Goal: Register for event/course

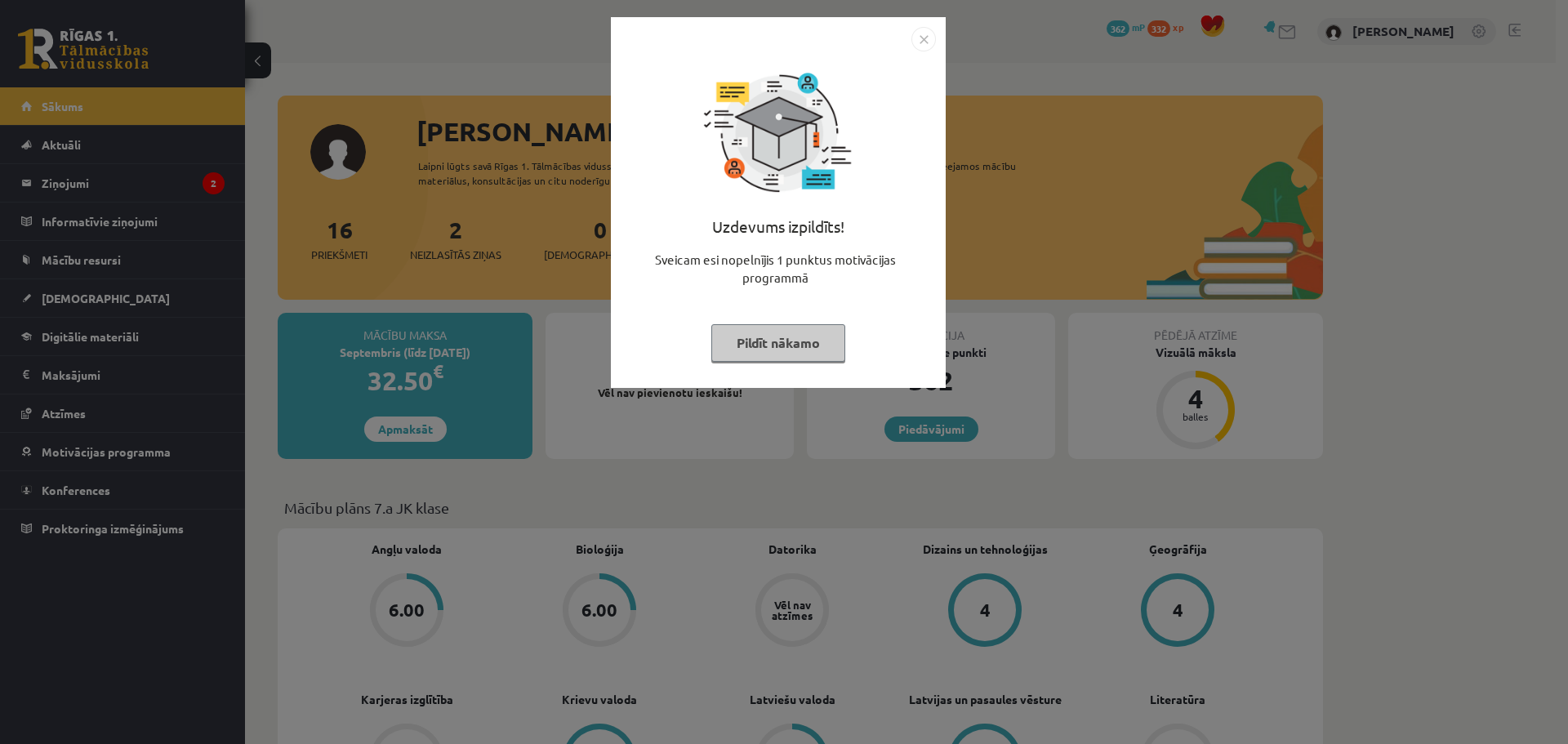
click at [317, 336] on div "Uzdevums izpildīts! Sveicam esi nopelnījis 1 punktus motivācijas programmā Pild…" at bounding box center [784, 372] width 1568 height 744
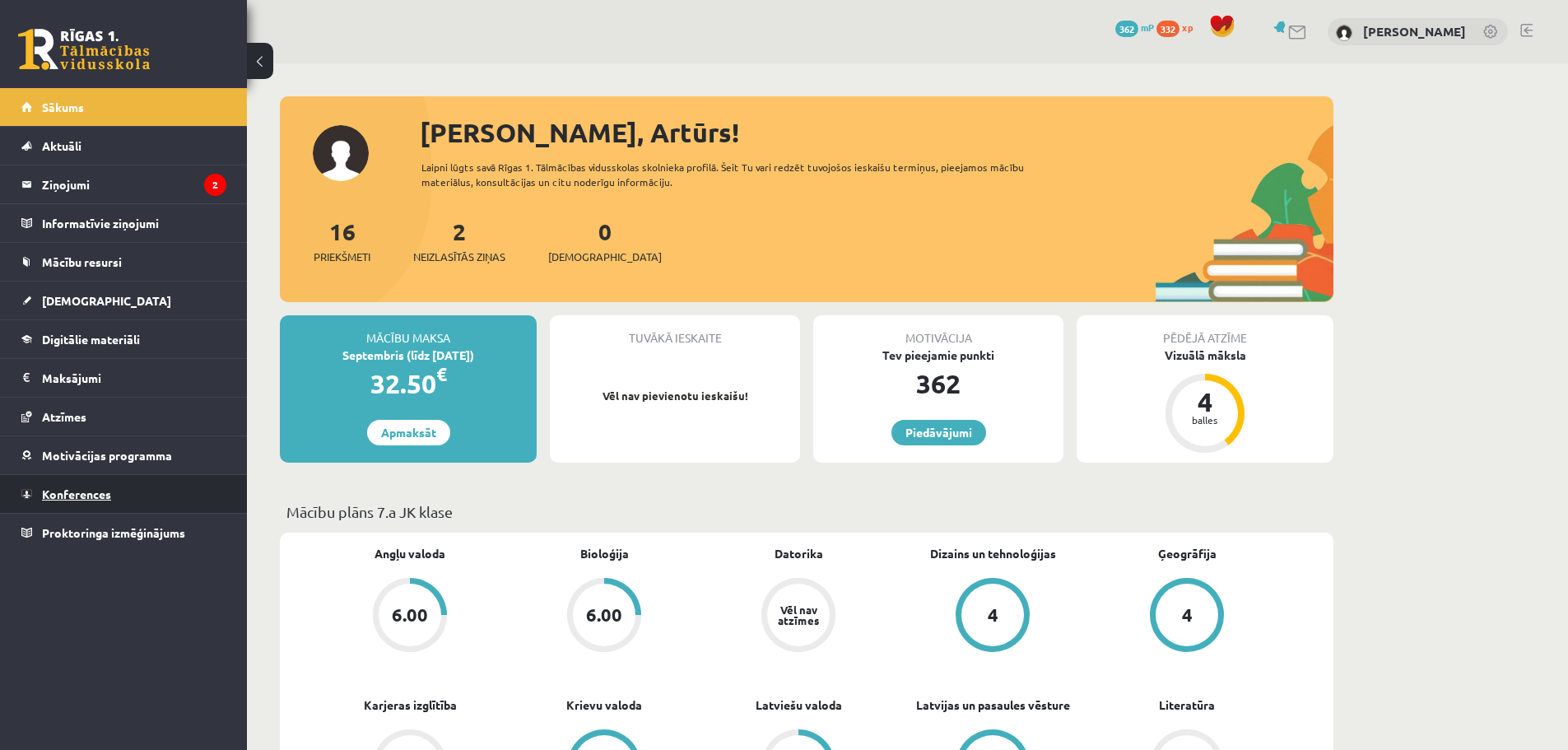
click at [97, 488] on span "Konferences" at bounding box center [77, 493] width 69 height 14
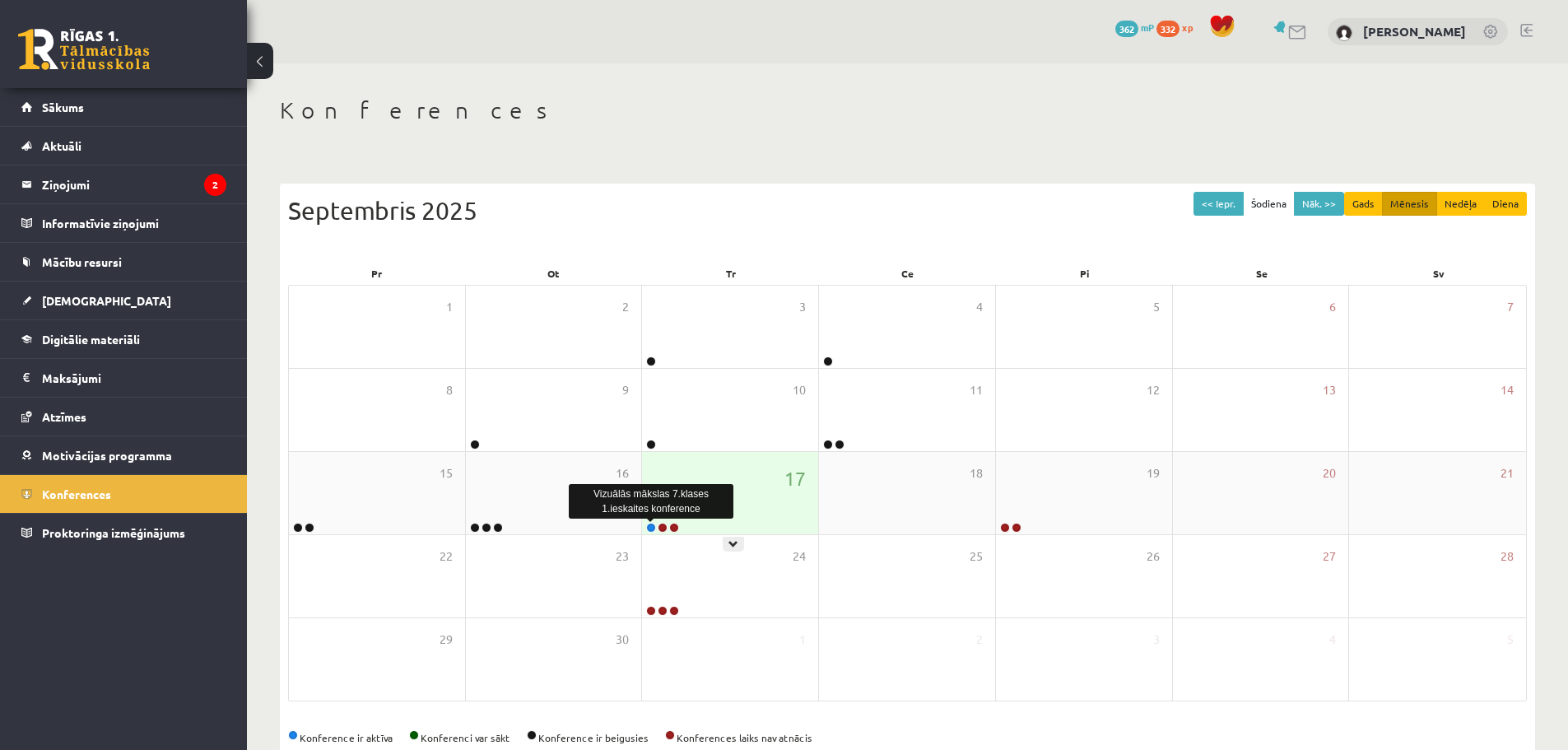
click at [651, 523] on link at bounding box center [651, 527] width 10 height 10
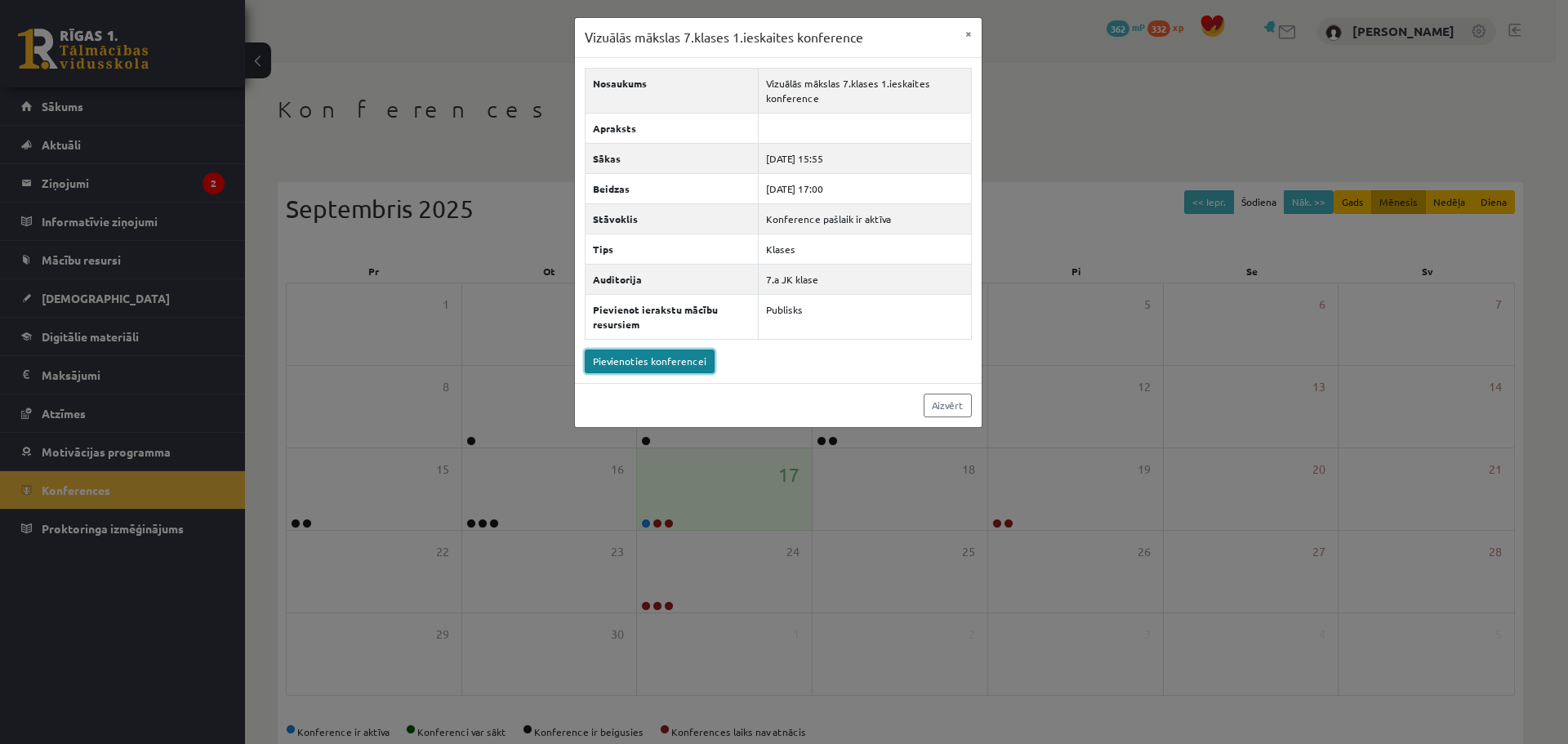
click at [640, 360] on link "Pievienoties konferencei" at bounding box center [649, 361] width 130 height 24
click at [717, 503] on div "Vizuālās mākslas 7.klases 1.ieskaites konference × Nosaukums Vizuālās mākslas 7…" at bounding box center [784, 372] width 1568 height 744
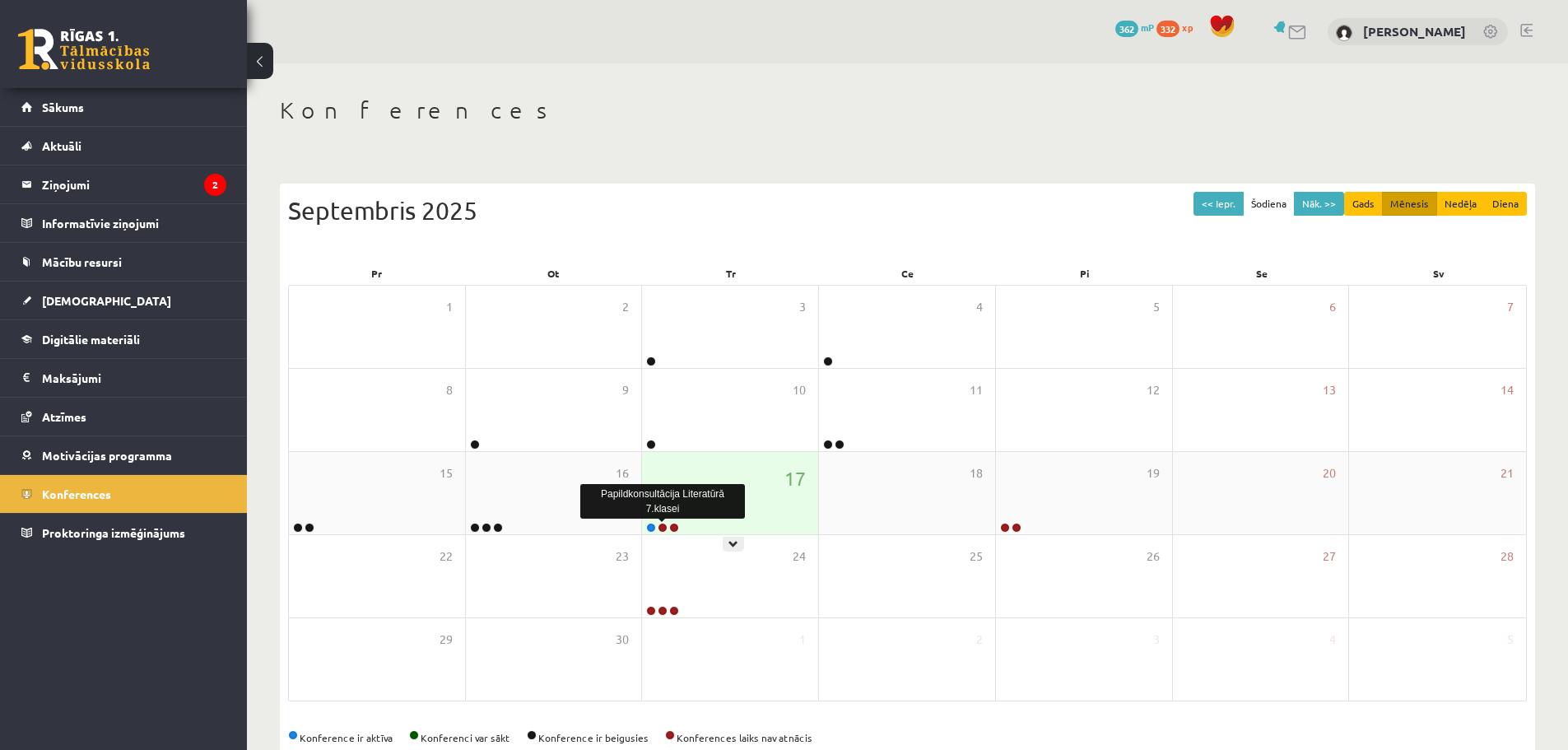
click at [665, 527] on link at bounding box center [662, 527] width 10 height 10
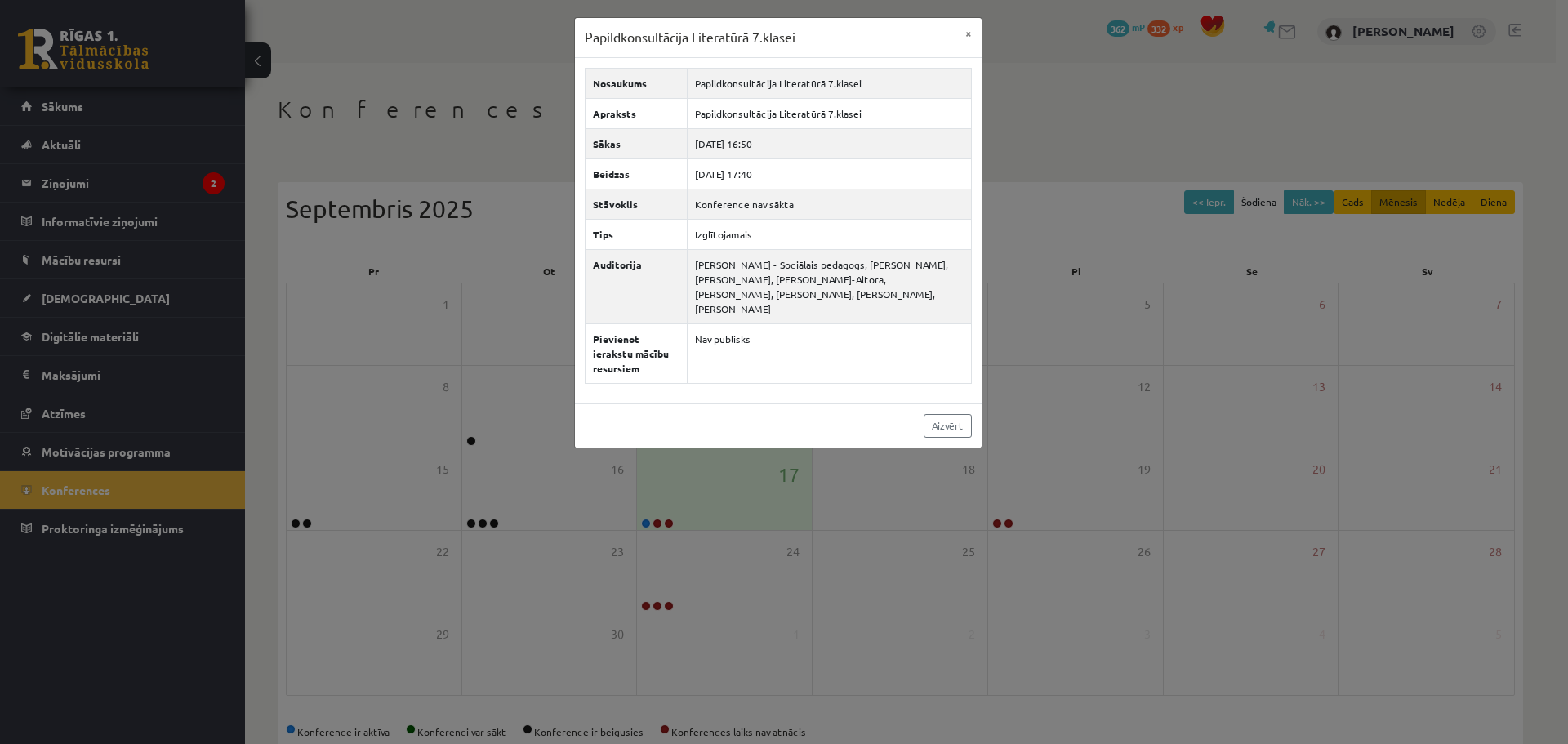
click at [724, 460] on div "Papildkonsultācija Literatūrā 7.klasei × Nosaukums Papildkonsultācija Literatūr…" at bounding box center [784, 372] width 1568 height 744
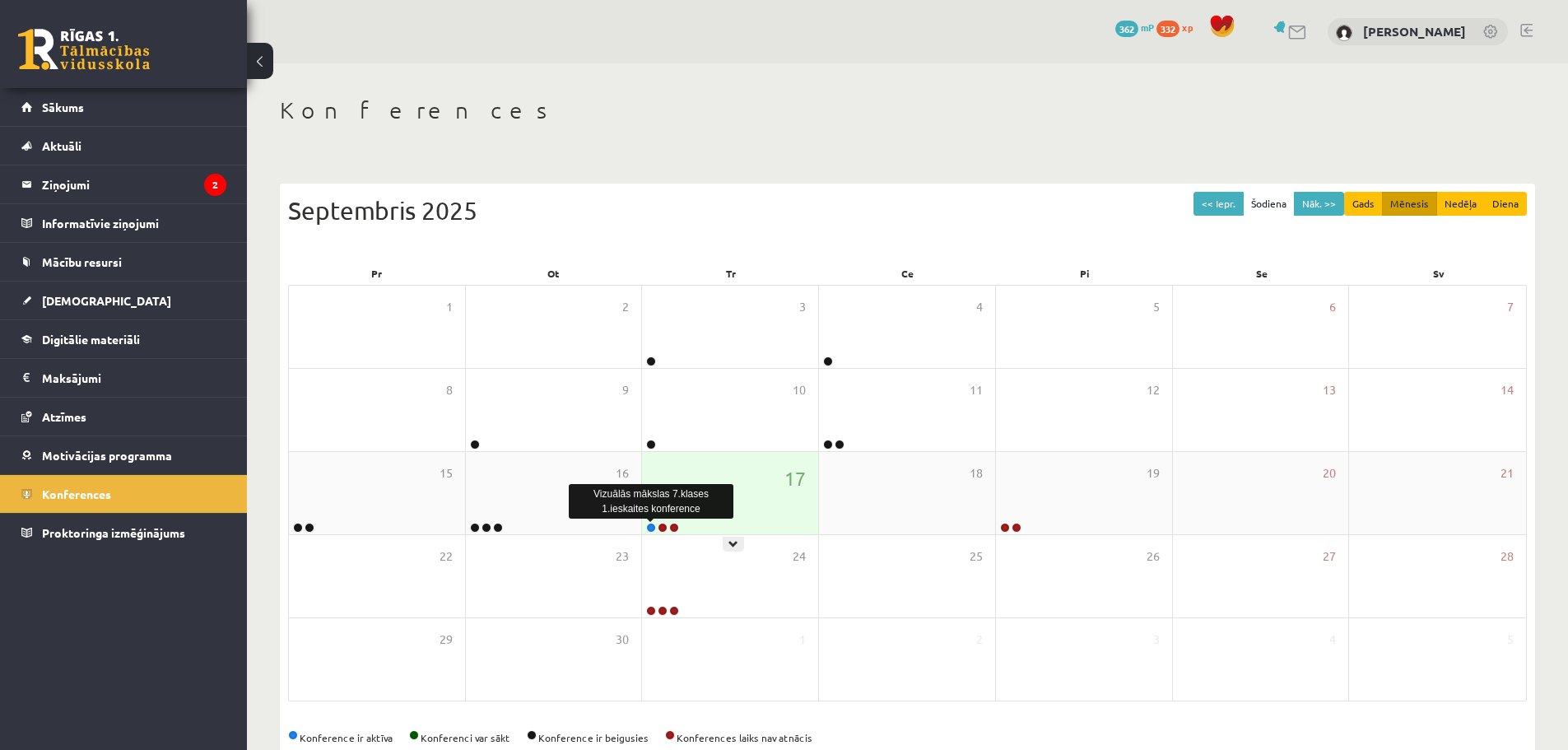
click at [650, 527] on link at bounding box center [651, 527] width 10 height 10
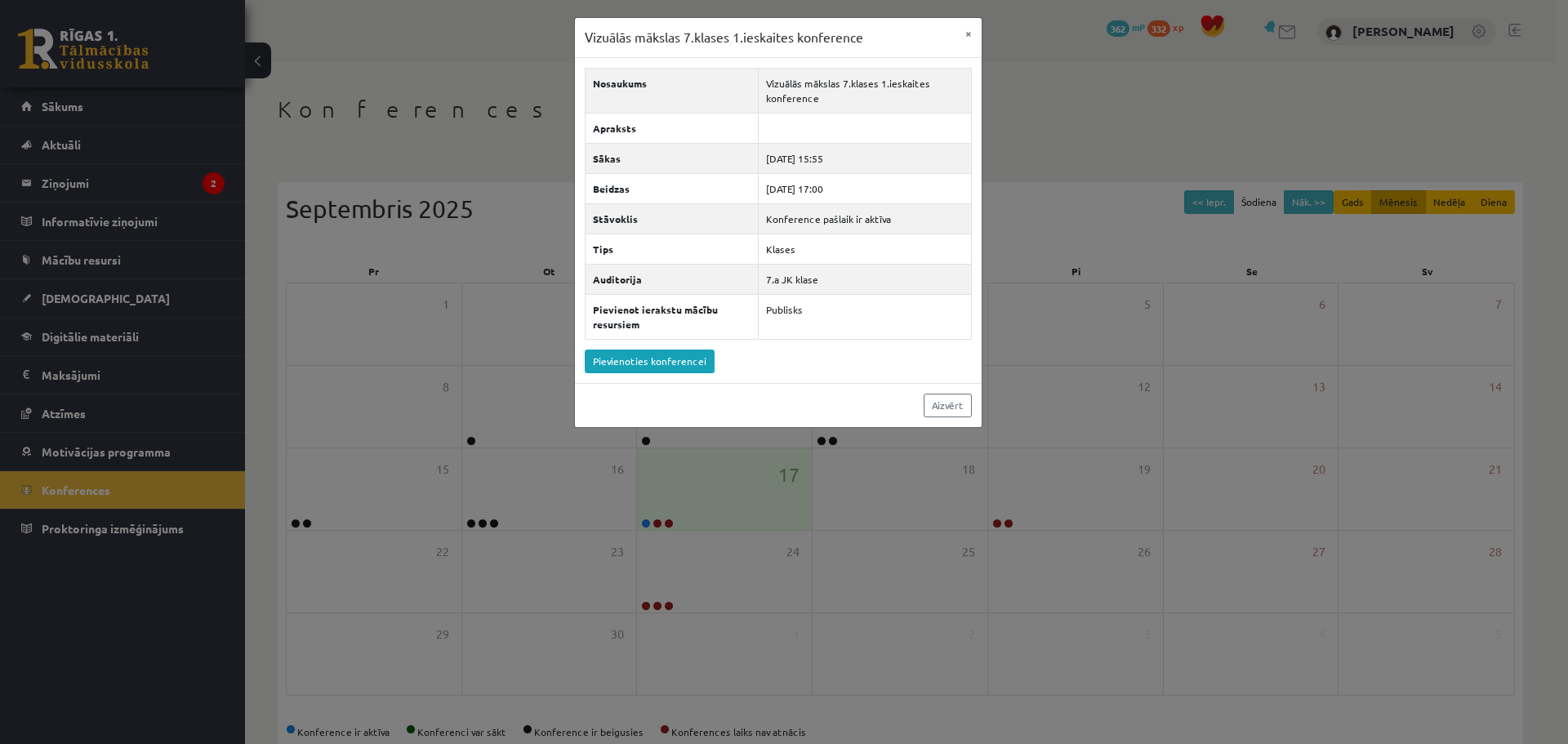
click at [734, 517] on div "Vizuālās mākslas 7.klases 1.ieskaites konference × Nosaukums Vizuālās mākslas 7…" at bounding box center [784, 372] width 1568 height 744
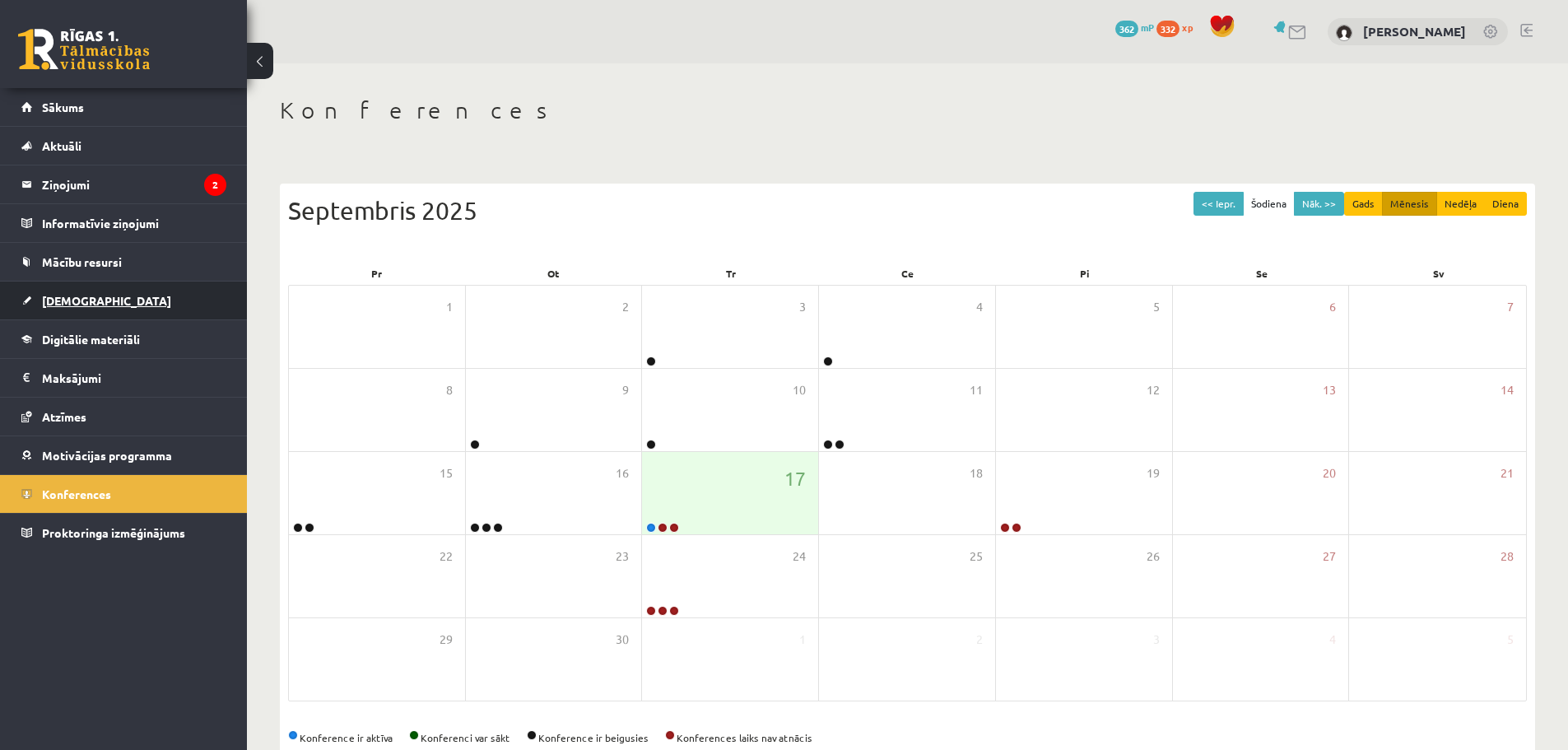
click at [88, 292] on link "[DEMOGRAPHIC_DATA]" at bounding box center [123, 300] width 205 height 38
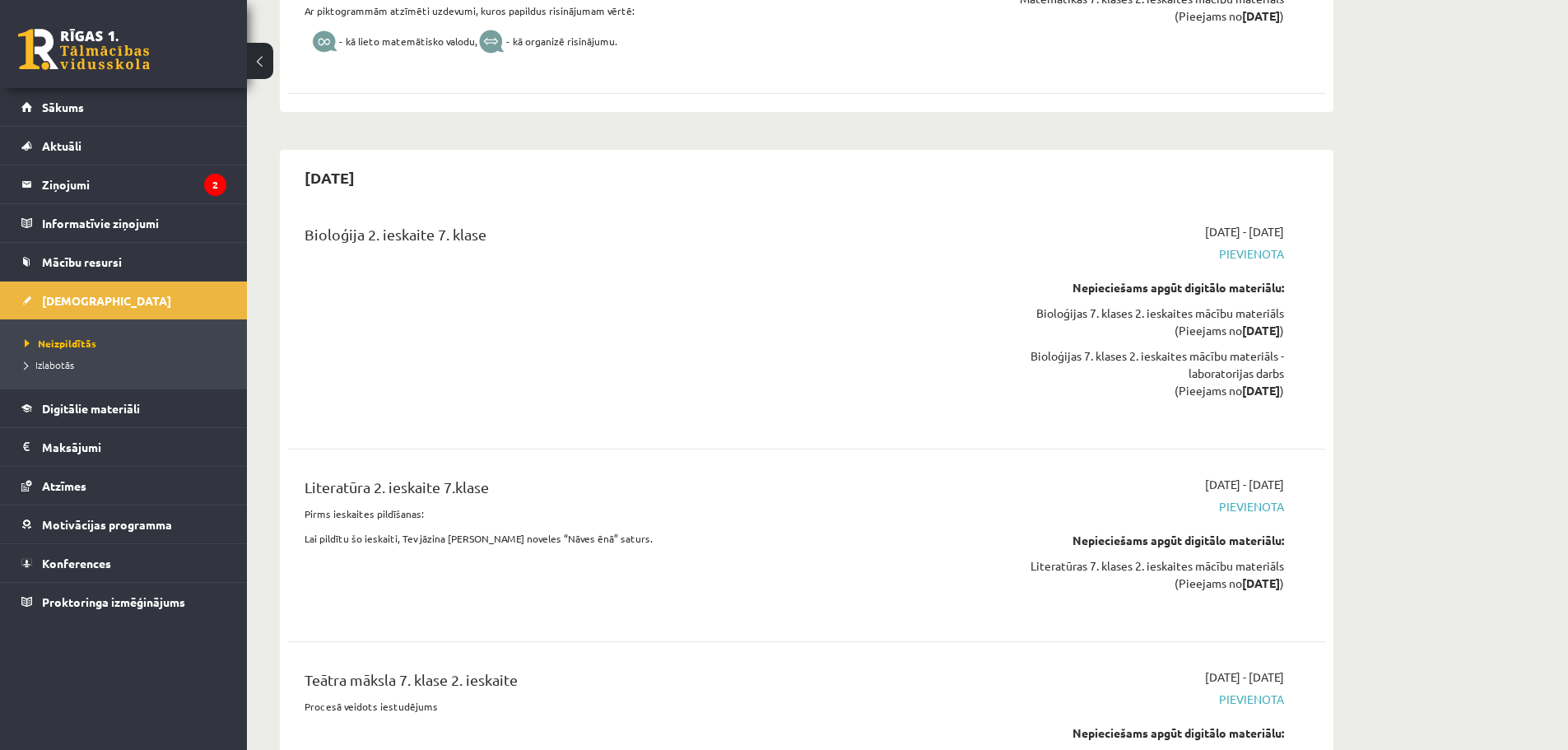
scroll to position [2634, 0]
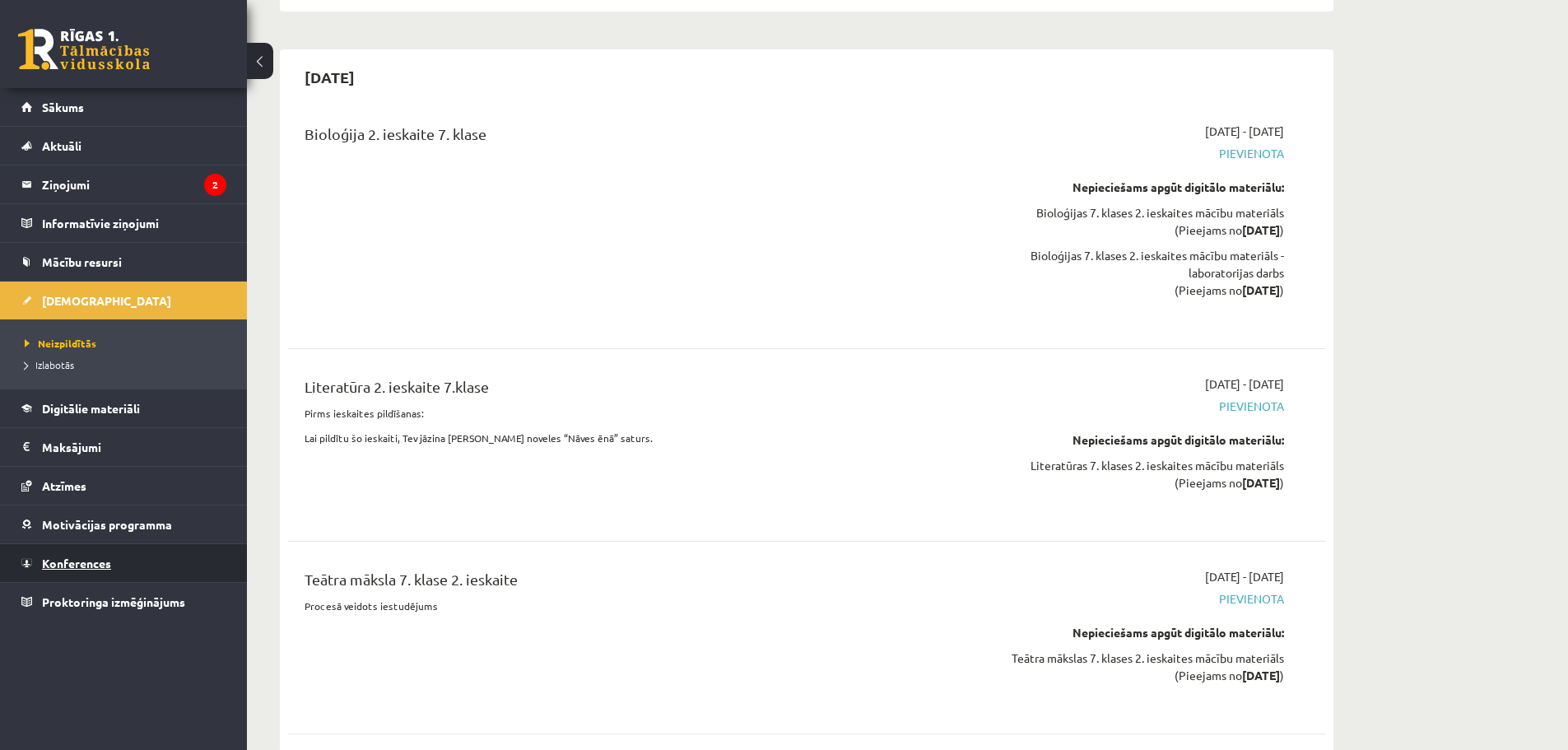
click at [86, 563] on span "Konferences" at bounding box center [77, 562] width 69 height 14
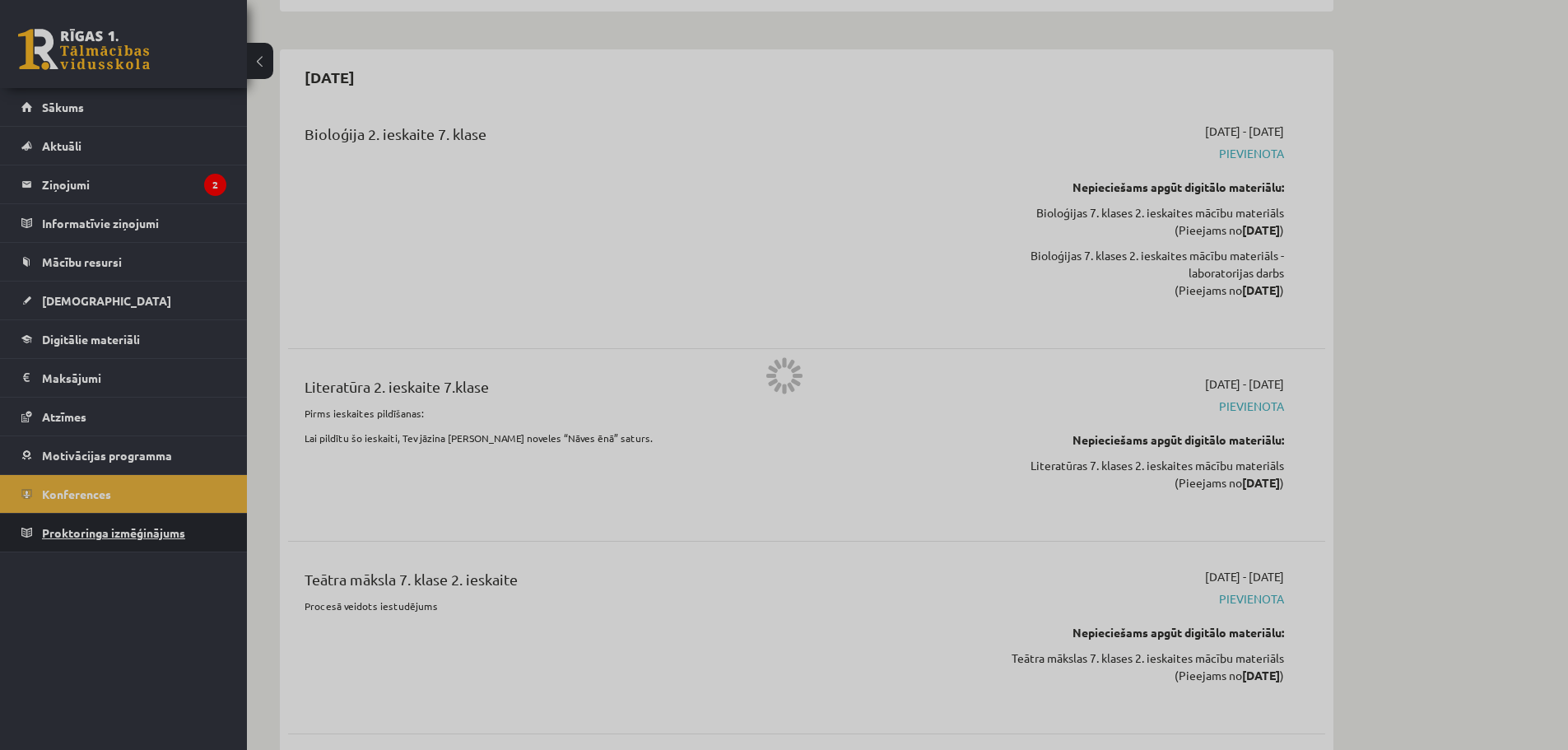
scroll to position [37, 0]
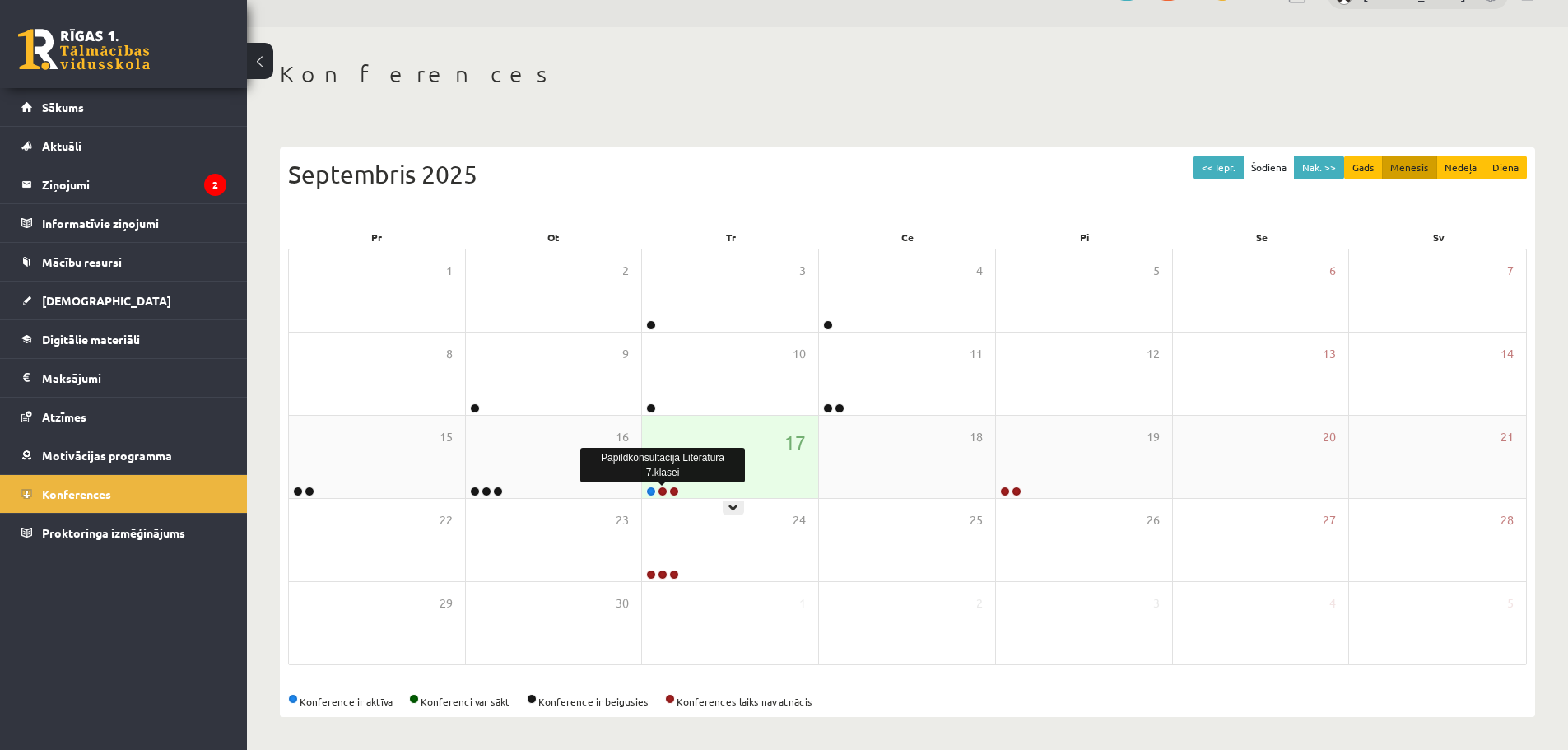
click at [665, 486] on link at bounding box center [662, 491] width 10 height 10
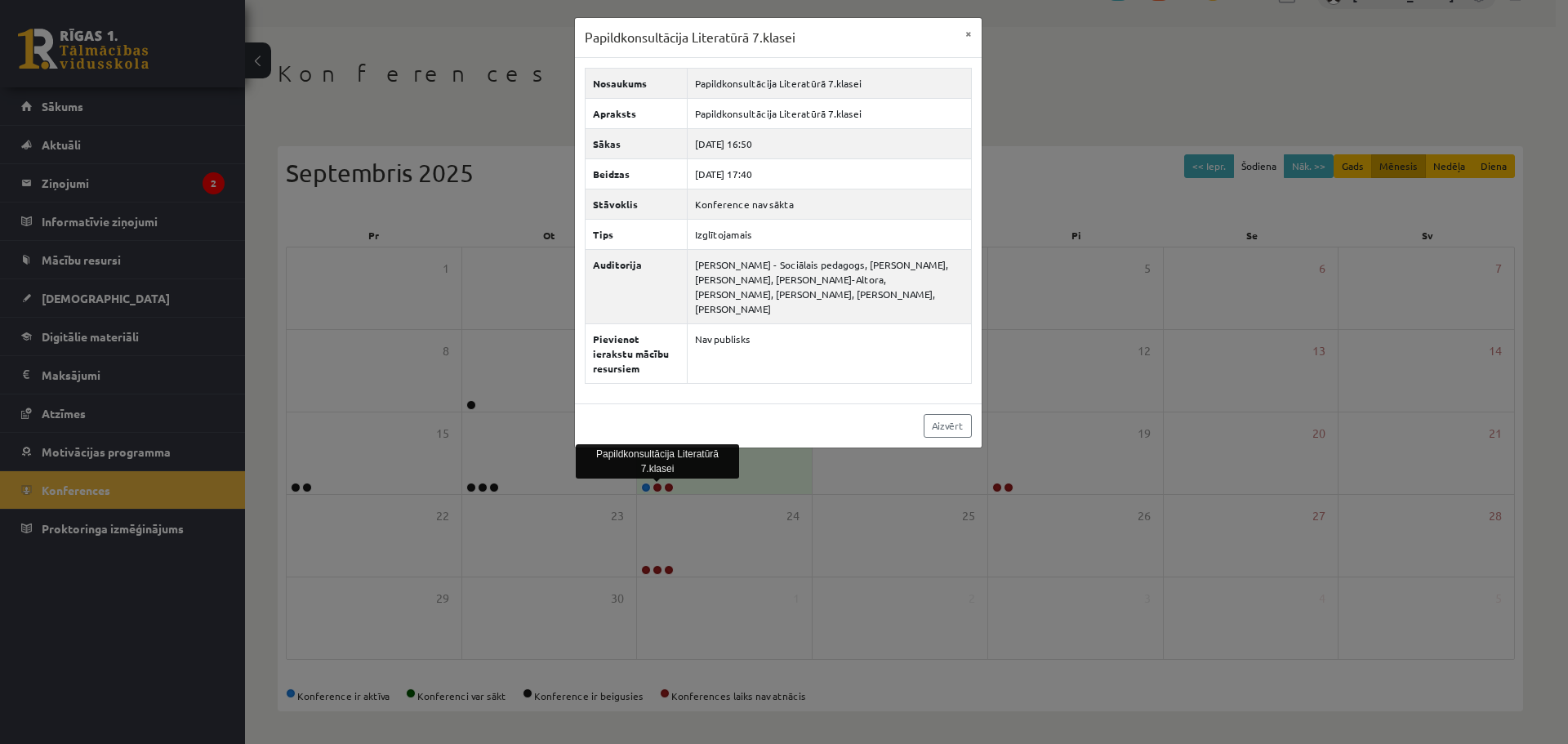
drag, startPoint x: 739, startPoint y: 491, endPoint x: 733, endPoint y: 477, distance: 15.2
click at [739, 485] on div "Papildkonsultācija Literatūrā 7.klasei × Nosaukums Papildkonsultācija Literatūr…" at bounding box center [784, 372] width 1568 height 744
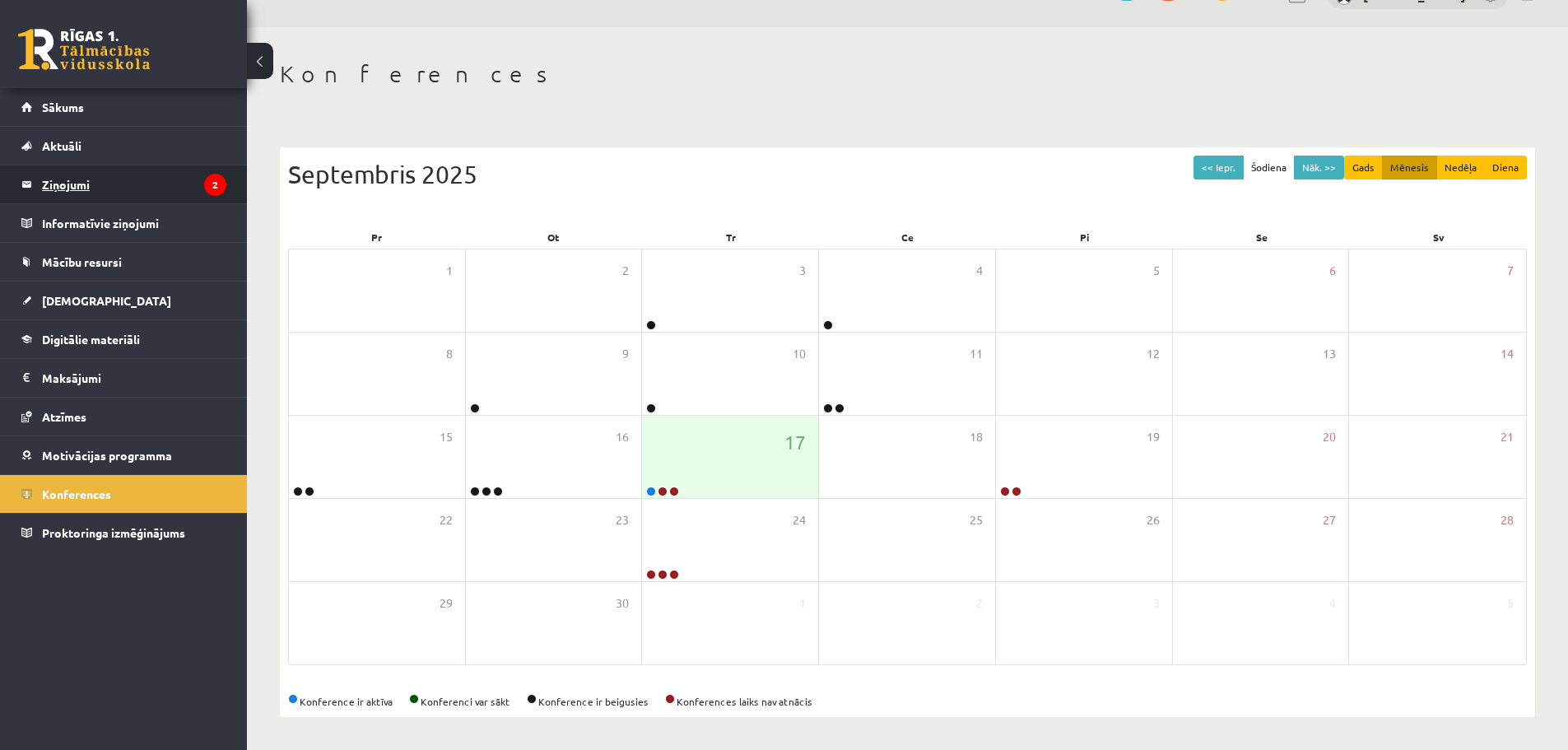
click at [135, 192] on legend "Ziņojumi 2" at bounding box center [134, 185] width 185 height 38
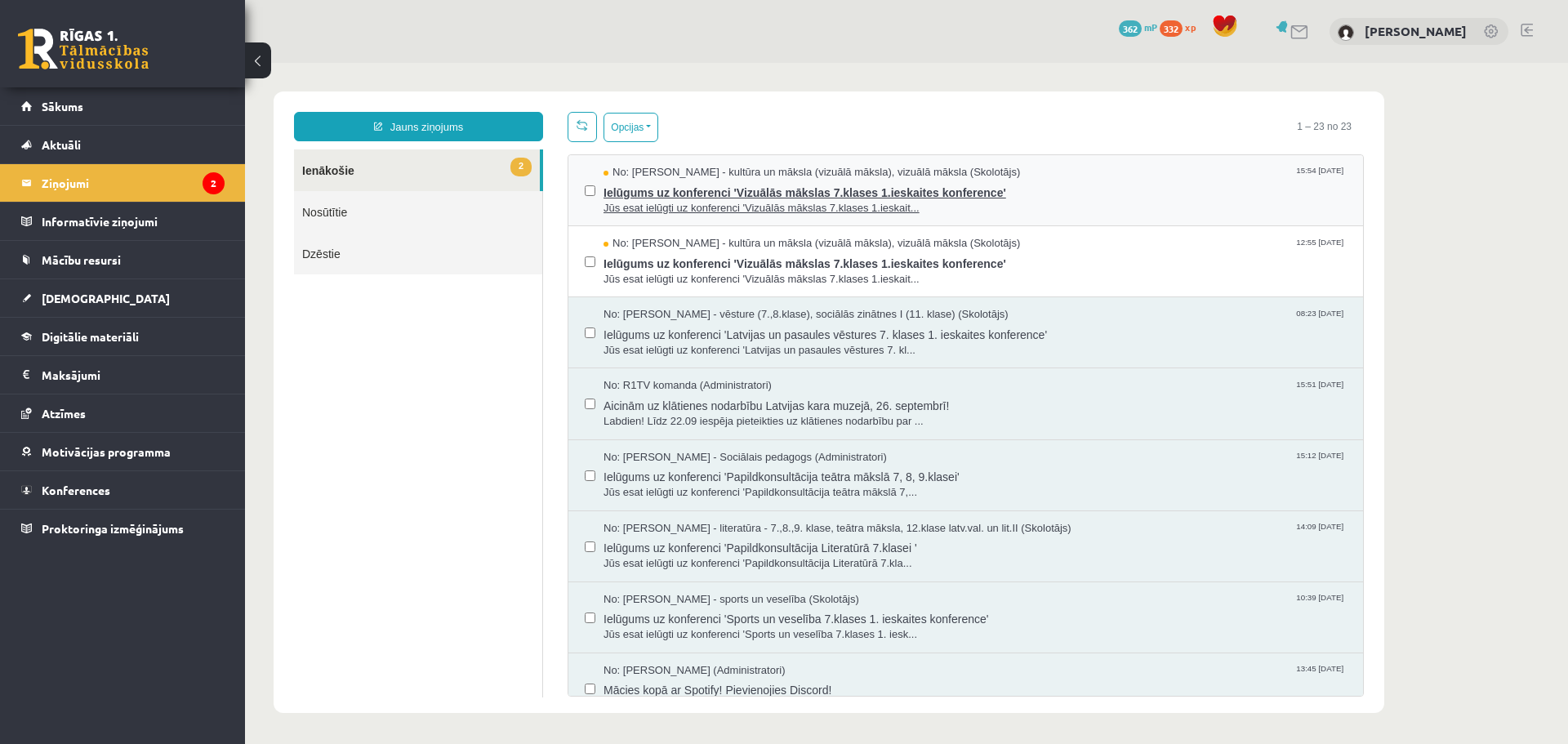
click at [1127, 183] on span "Ielūgums uz konferenci 'Vizuālās mākslas 7.klases 1.ieskaites konference'" at bounding box center [975, 191] width 743 height 21
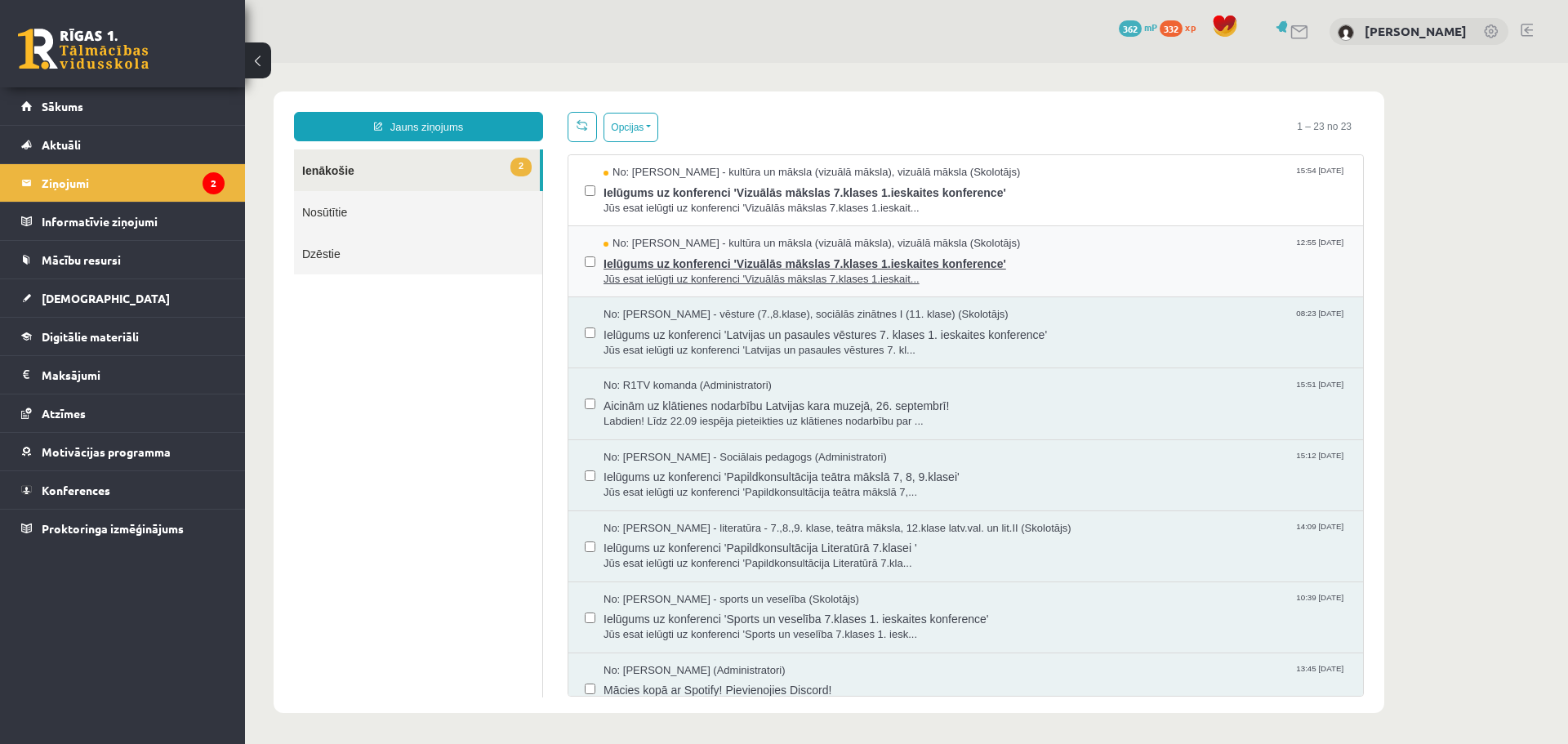
click at [1071, 277] on span "Jūs esat ielūgti uz konferenci 'Vizuālās mākslas 7.klases 1.ieskait..." at bounding box center [975, 279] width 743 height 15
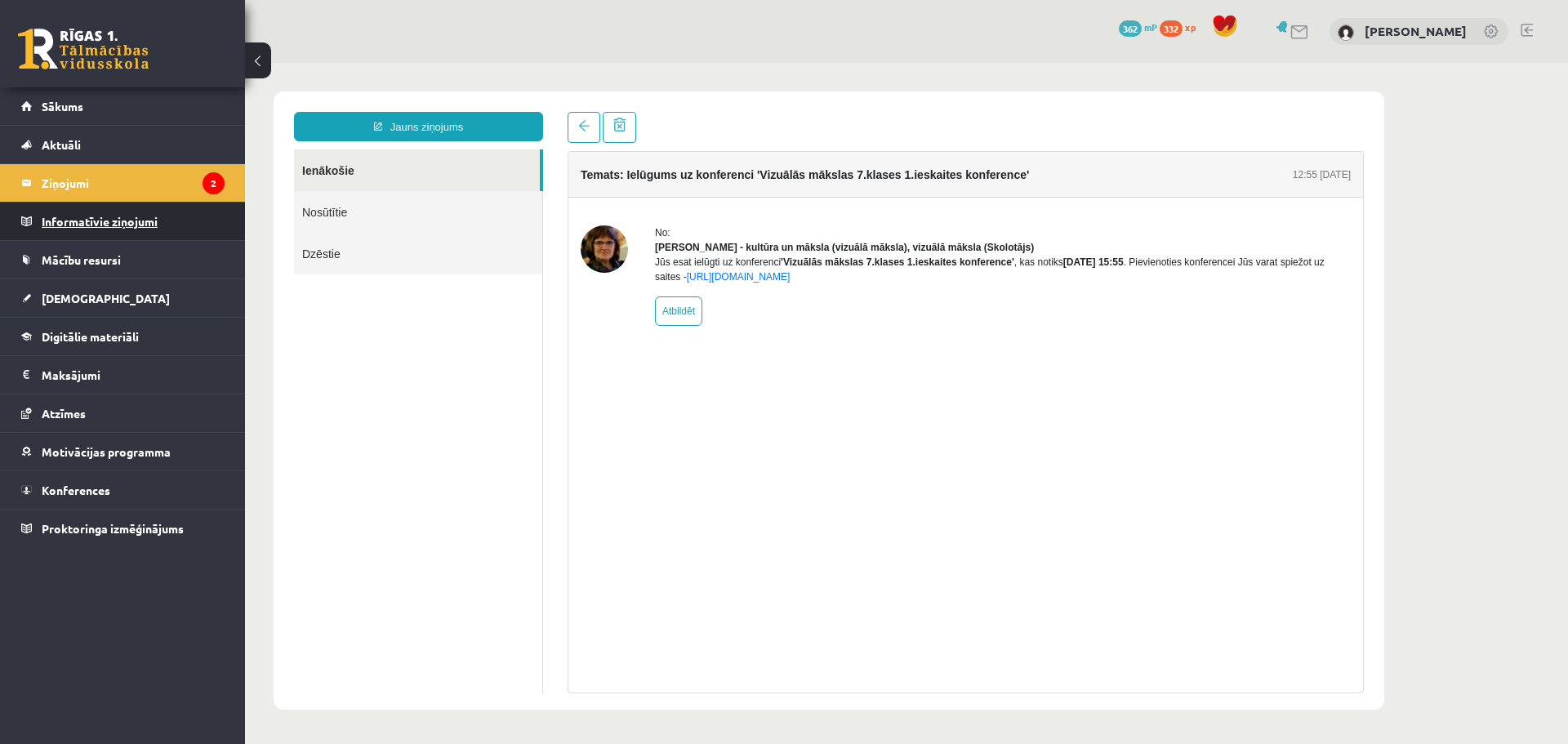
click at [166, 204] on legend "Informatīvie ziņojumi 0" at bounding box center [133, 221] width 183 height 38
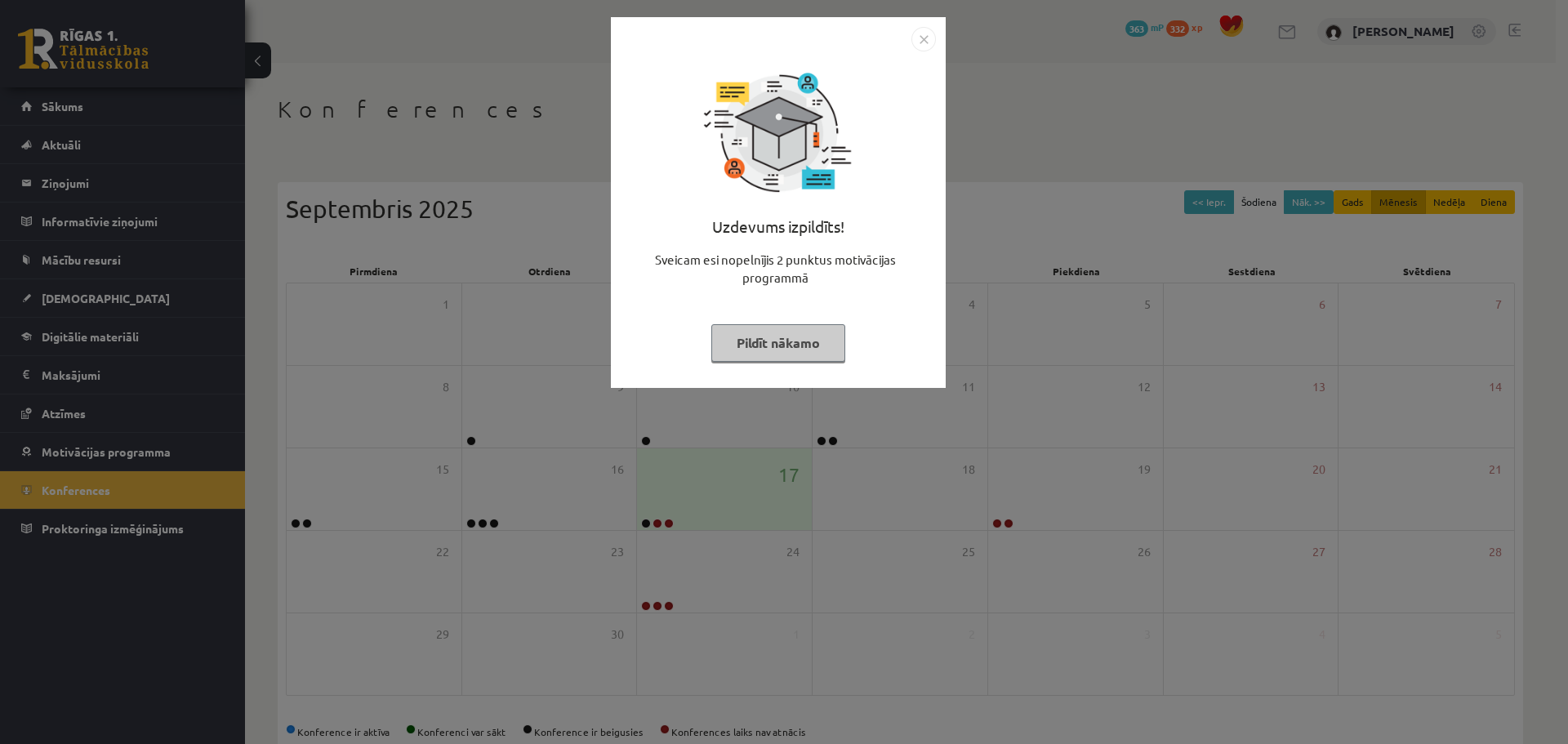
click at [774, 355] on button "Pildīt nākamo" at bounding box center [777, 344] width 134 height 38
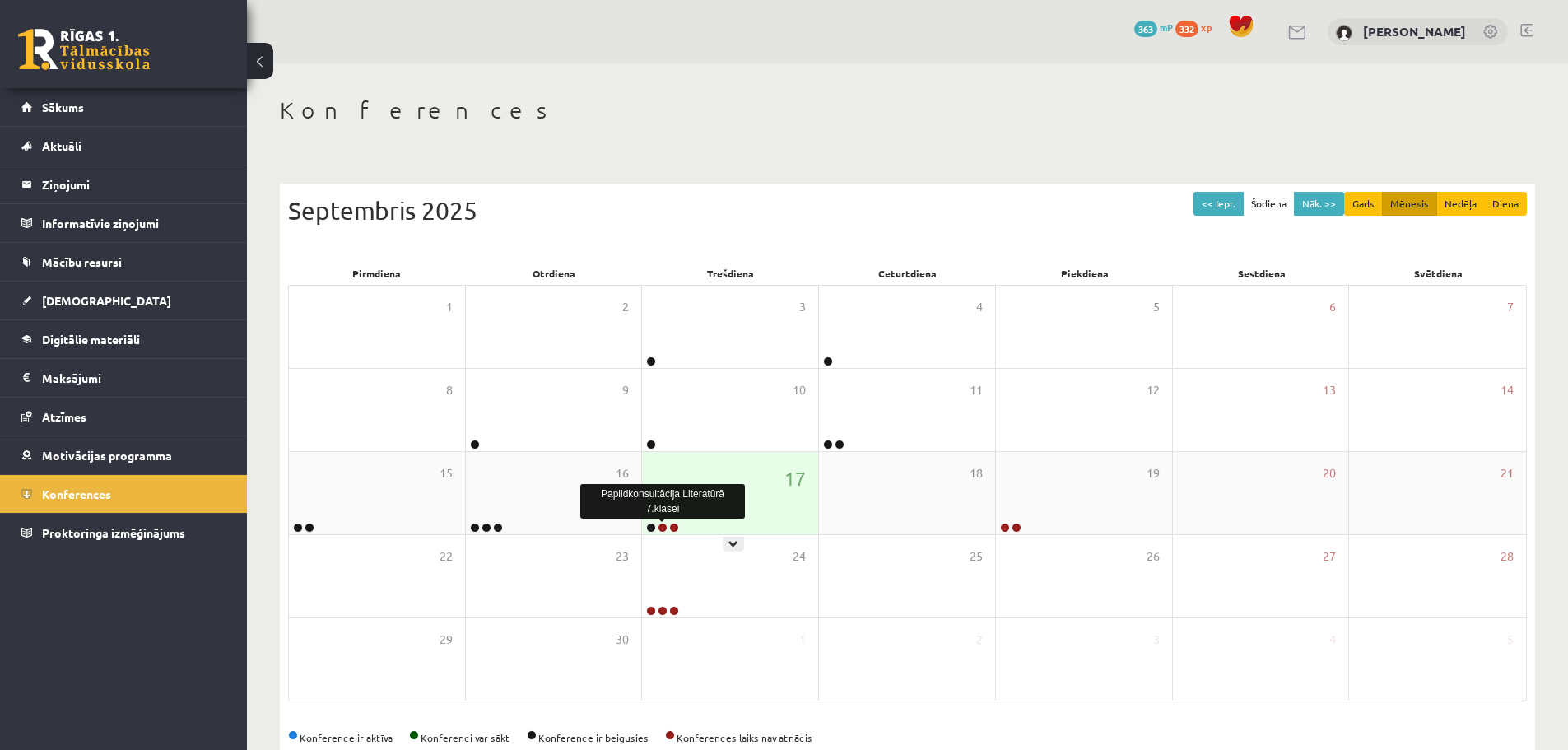
click at [666, 526] on link at bounding box center [662, 527] width 10 height 10
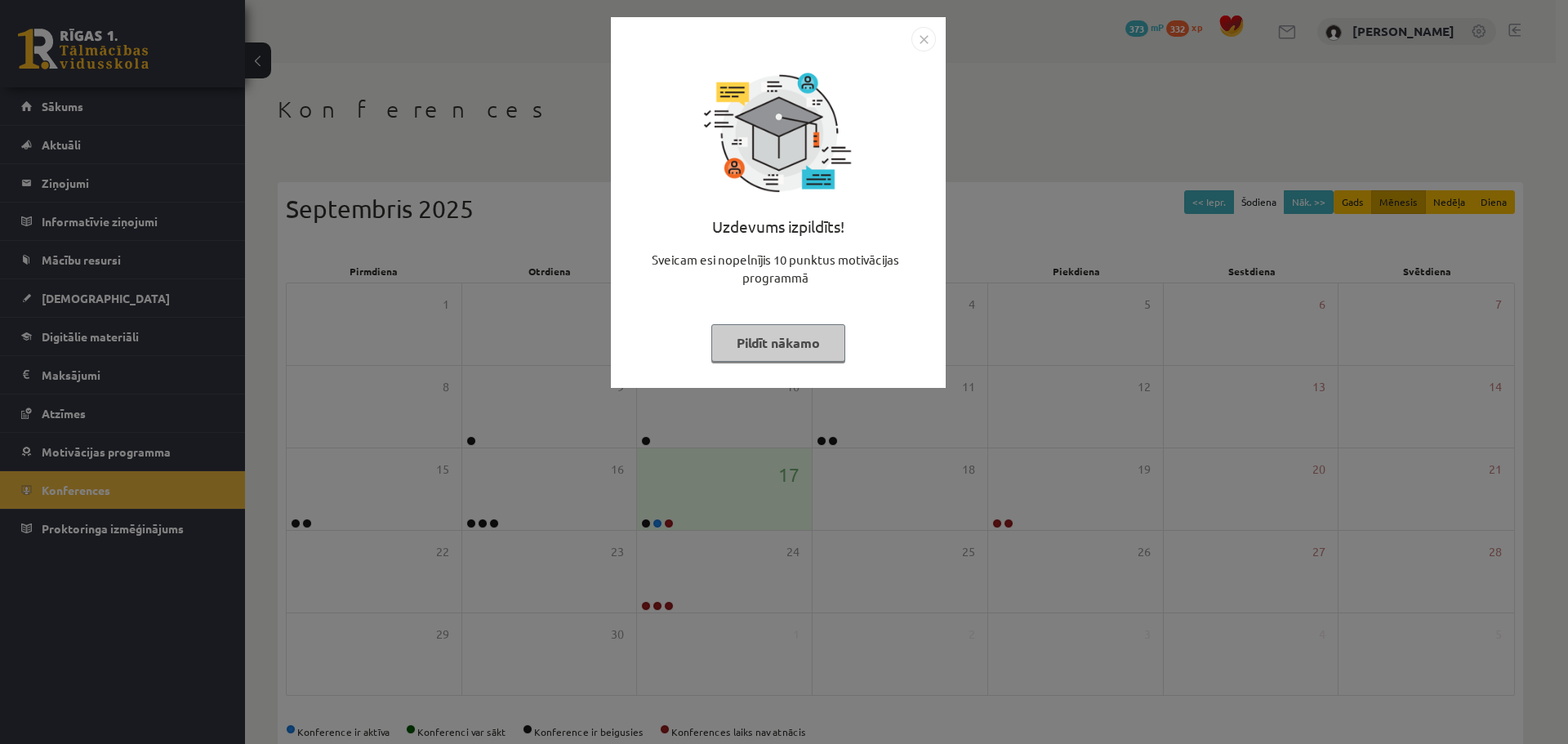
drag, startPoint x: 456, startPoint y: 365, endPoint x: 496, endPoint y: 389, distance: 46.6
click at [466, 371] on div "Uzdevums izpildīts! Sveicam esi nopelnījis 10 punktus motivācijas programmā Pil…" at bounding box center [784, 372] width 1568 height 744
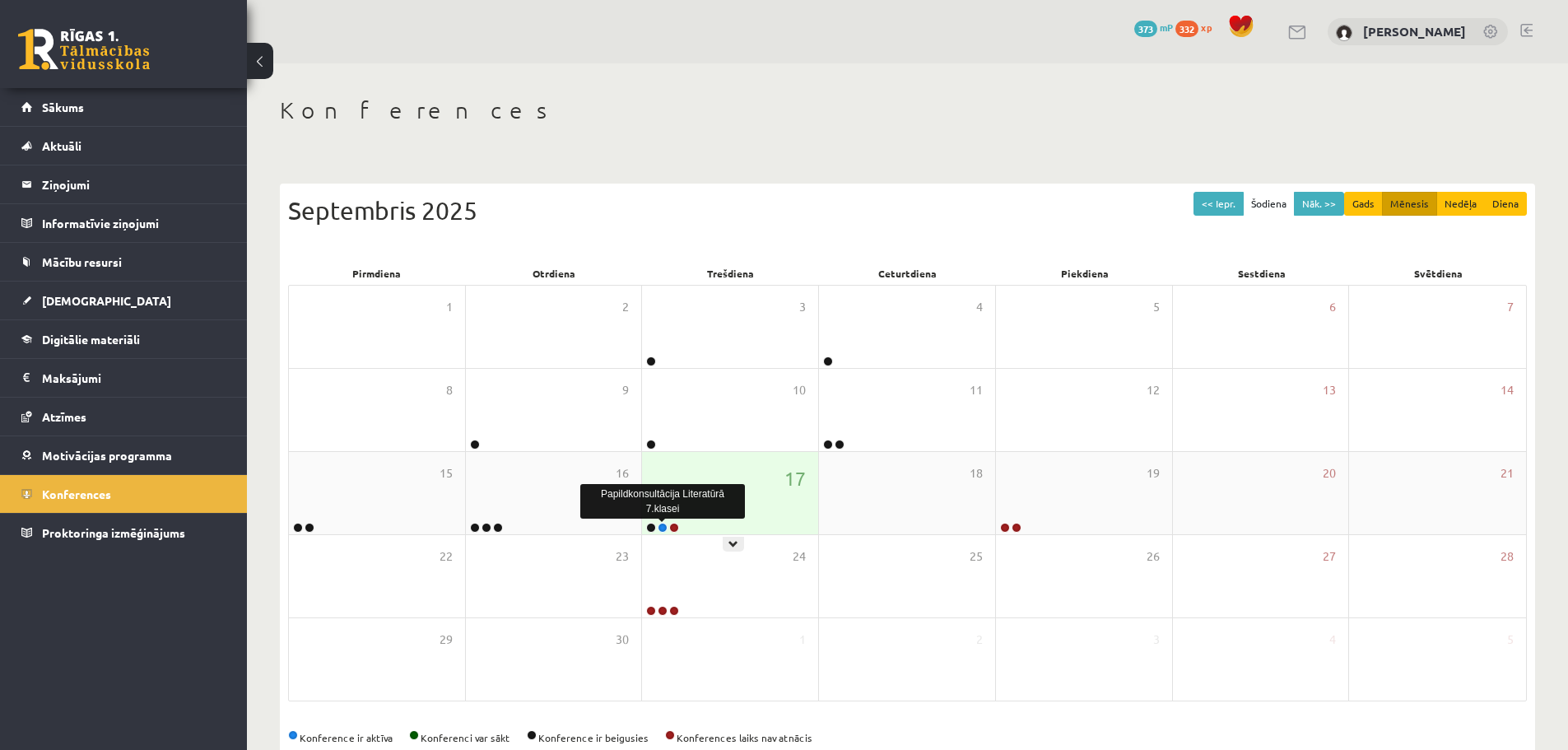
click at [663, 527] on link at bounding box center [662, 527] width 10 height 10
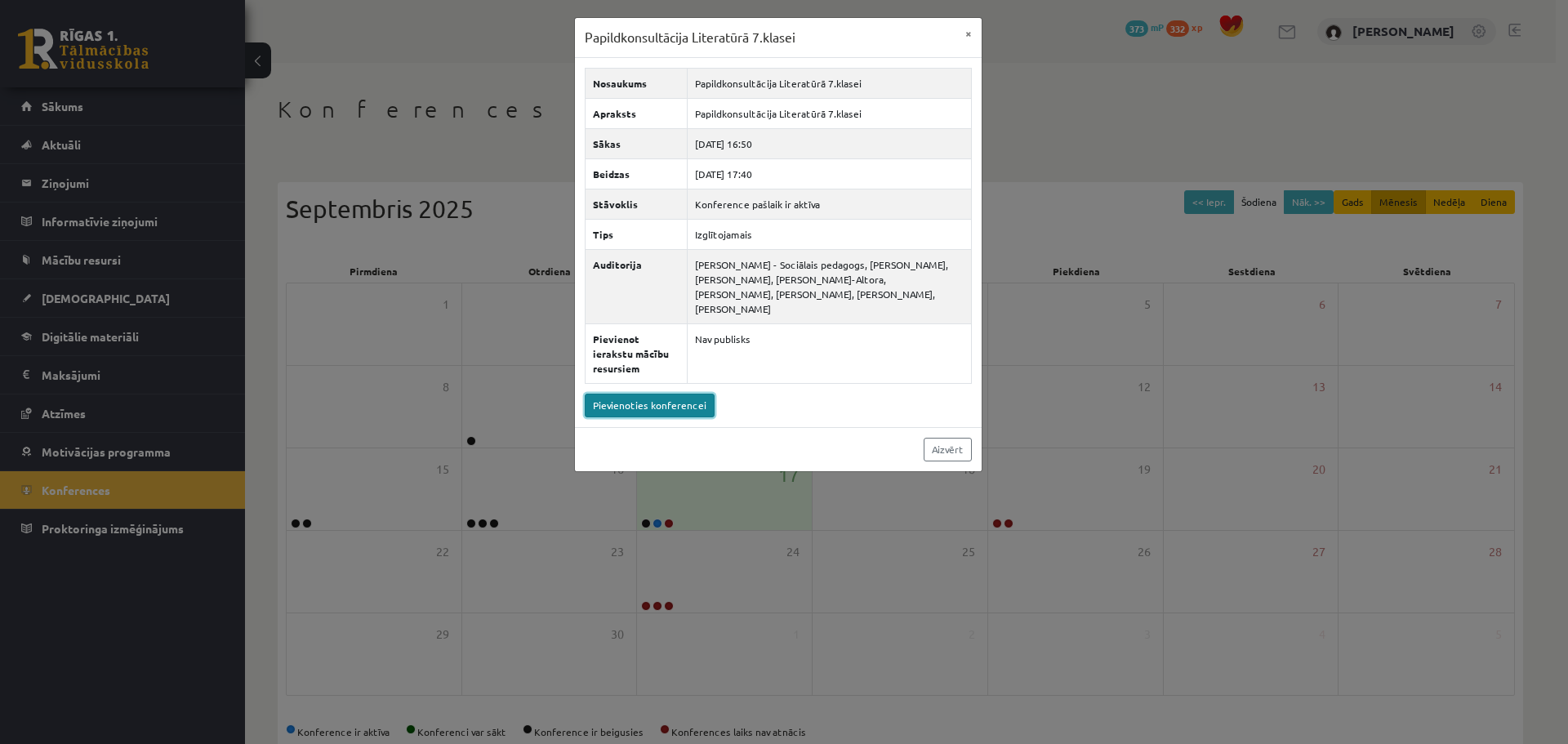
click at [670, 394] on link "Pievienoties konferencei" at bounding box center [649, 405] width 130 height 24
click at [663, 394] on link "Pievienoties konferencei" at bounding box center [649, 405] width 130 height 24
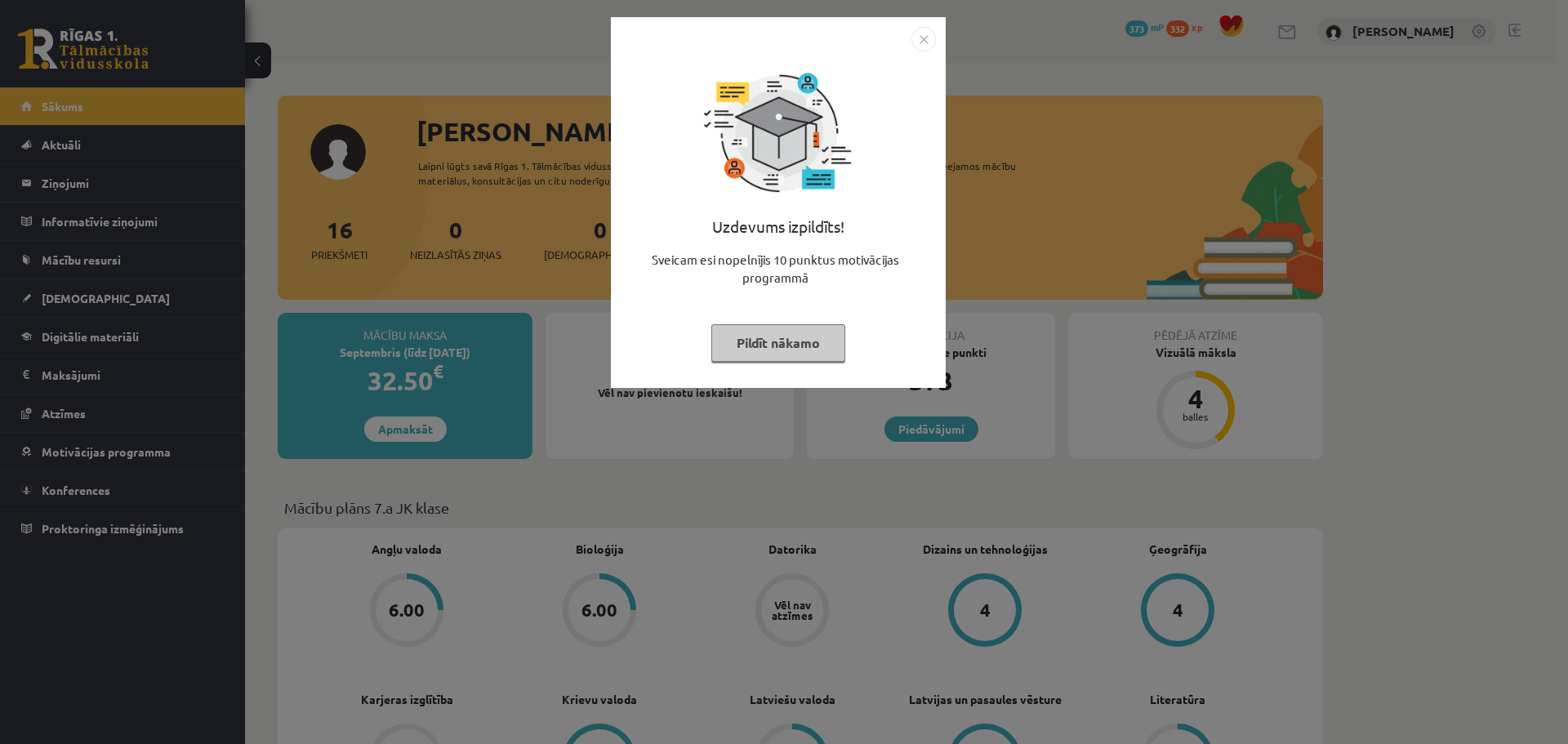
click at [809, 344] on button "Pildīt nākamo" at bounding box center [777, 344] width 134 height 38
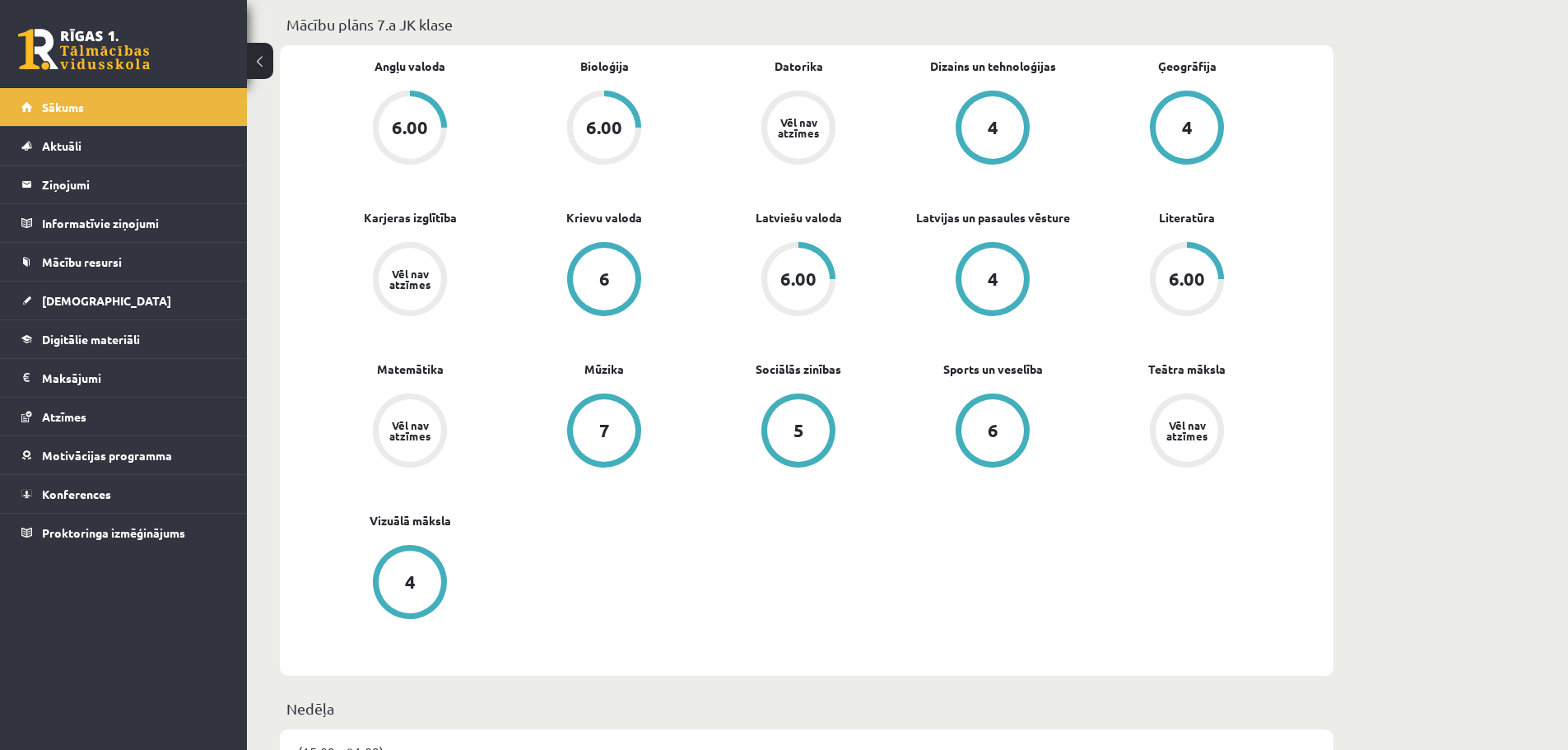
scroll to position [494, 0]
